Goal: Information Seeking & Learning: Learn about a topic

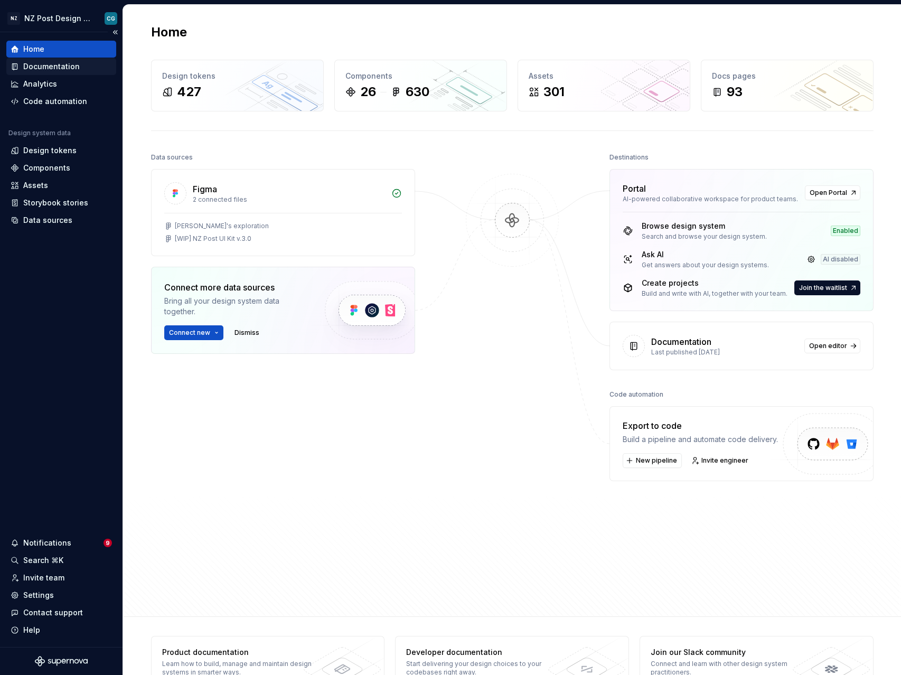
click at [70, 68] on div "Documentation" at bounding box center [51, 66] width 56 height 11
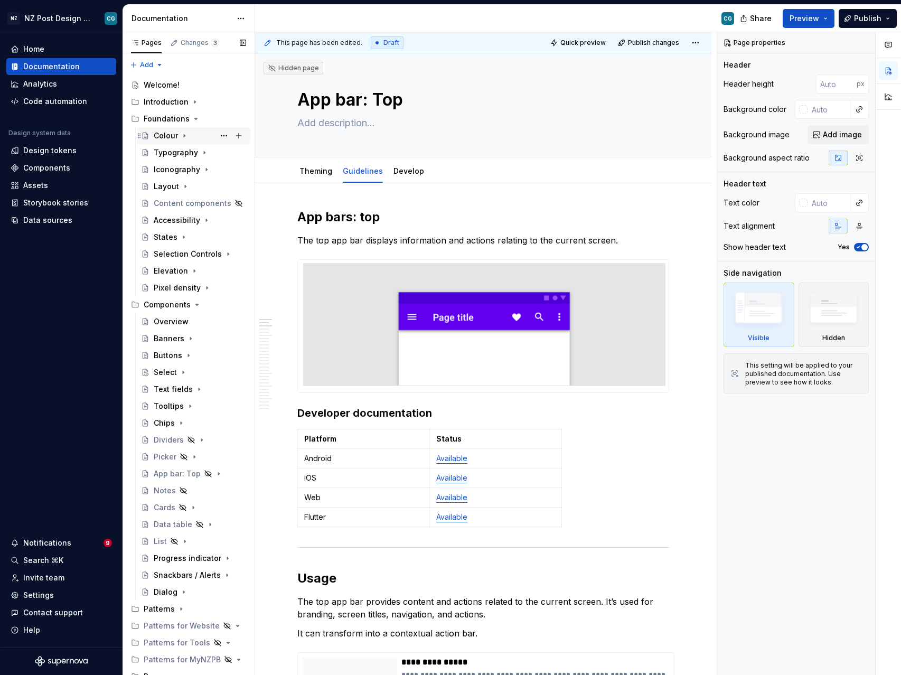
click at [171, 132] on div "Colour" at bounding box center [166, 135] width 24 height 11
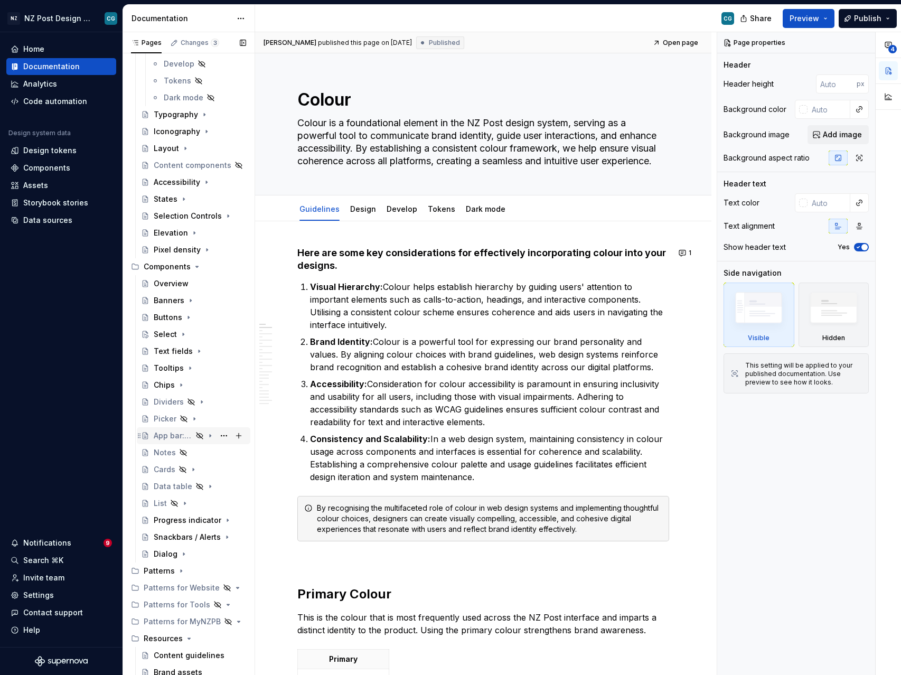
scroll to position [126, 0]
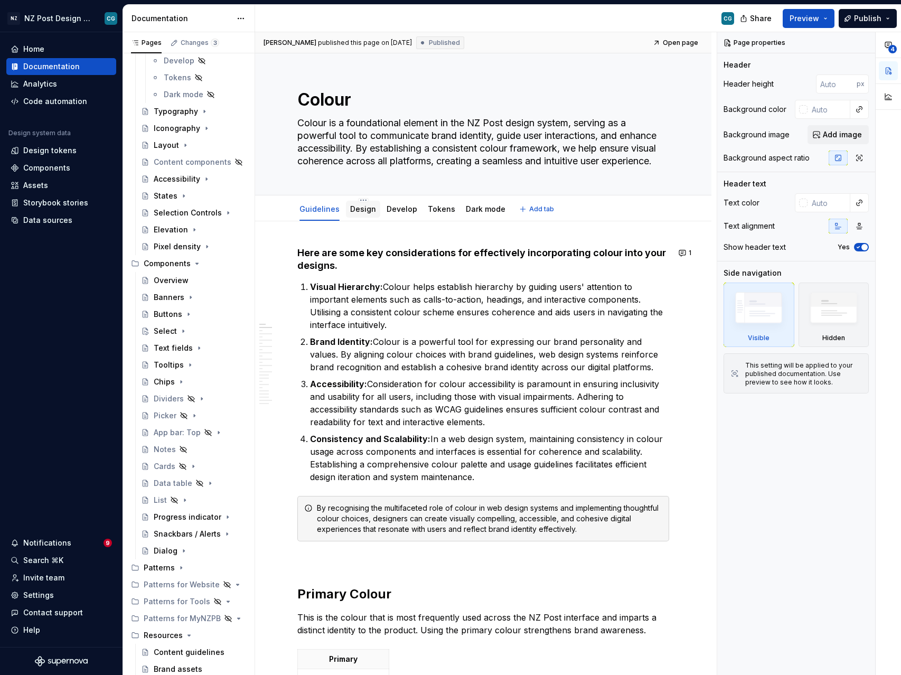
click at [360, 213] on link "Design" at bounding box center [363, 208] width 26 height 9
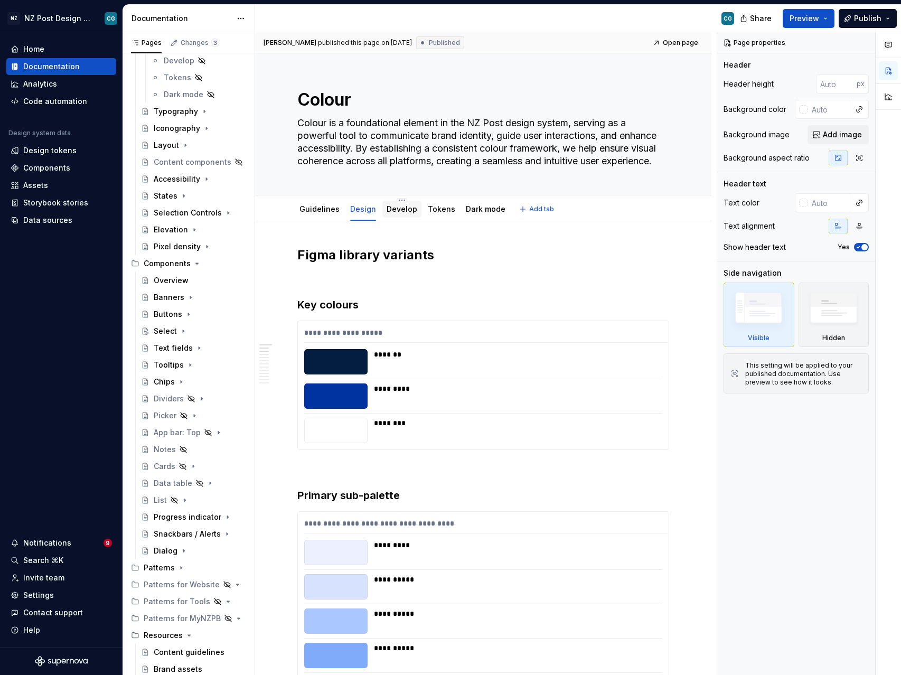
click at [402, 212] on link "Develop" at bounding box center [401, 208] width 31 height 9
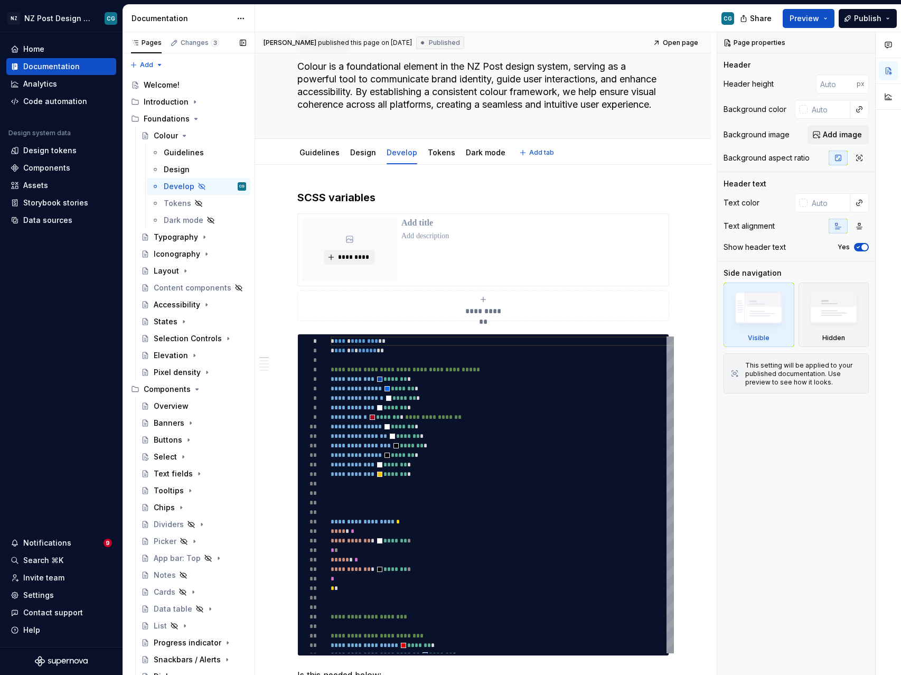
type textarea "*"
